Goal: Navigation & Orientation: Find specific page/section

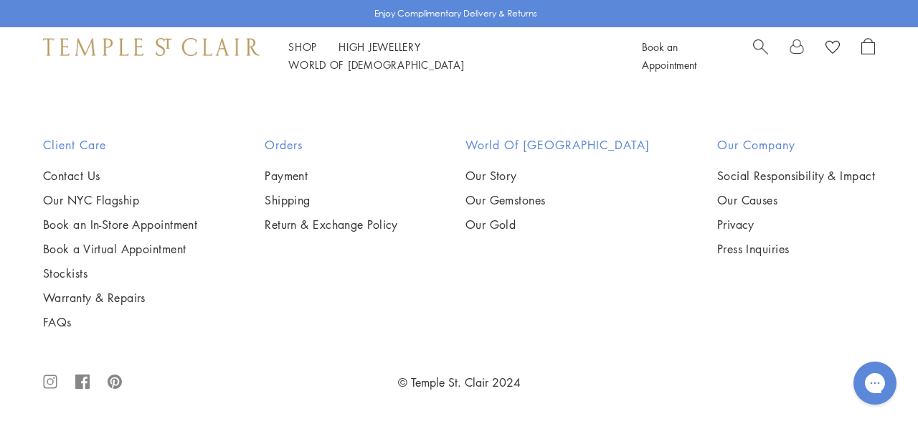
scroll to position [6553, 0]
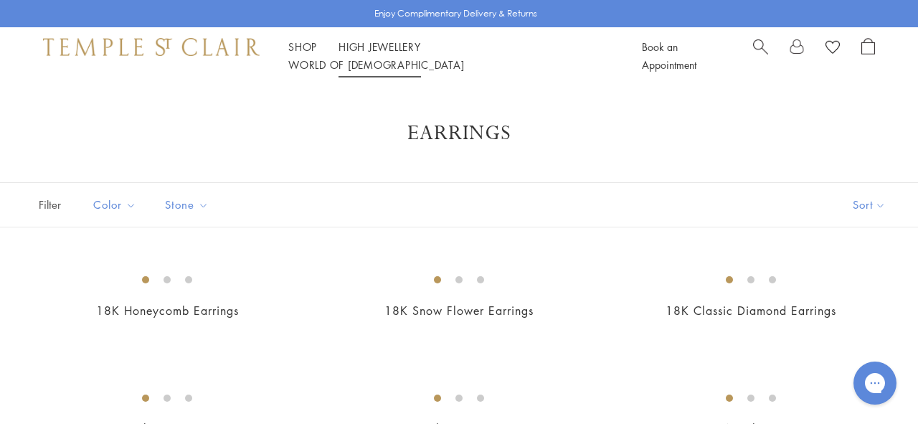
click at [361, 54] on link "High Jewellery High Jewellery" at bounding box center [379, 46] width 82 height 14
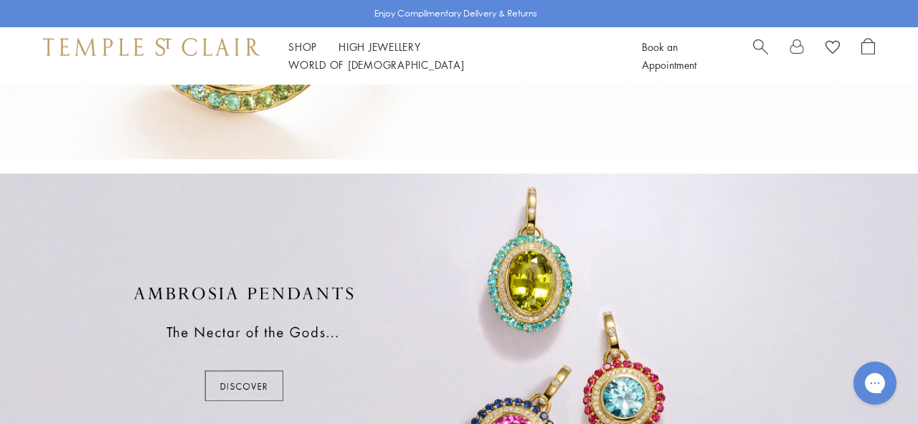
scroll to position [634, 0]
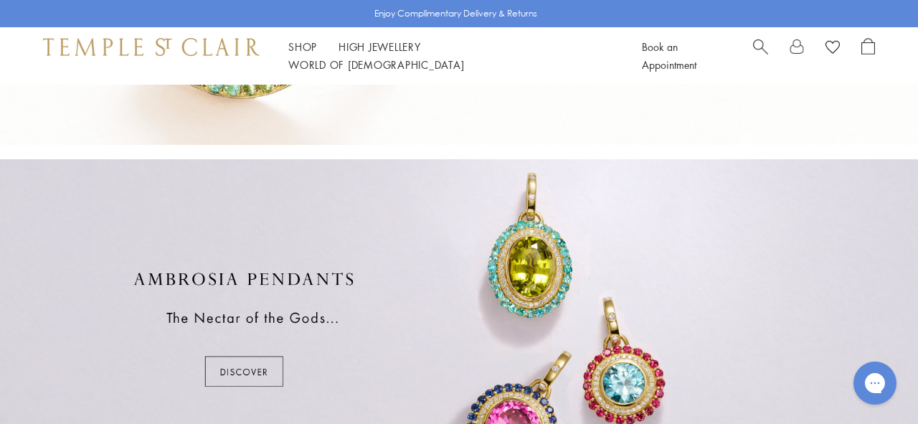
click at [249, 371] on div at bounding box center [459, 329] width 918 height 340
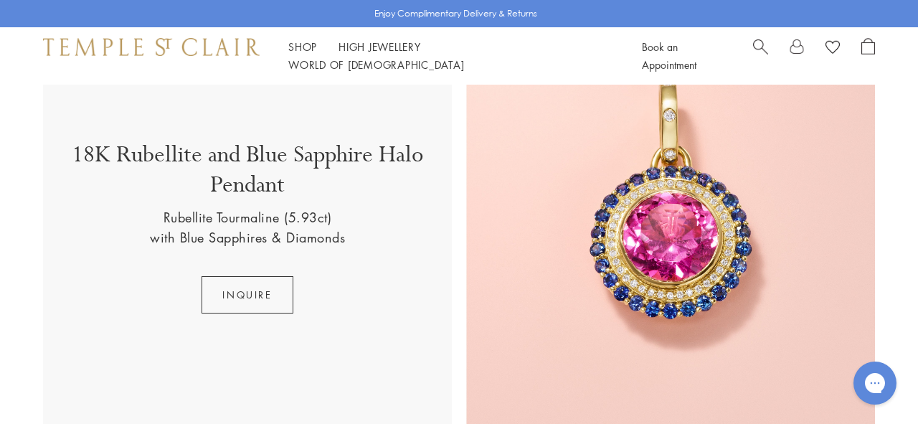
scroll to position [410, 0]
